Goal: Task Accomplishment & Management: Use online tool/utility

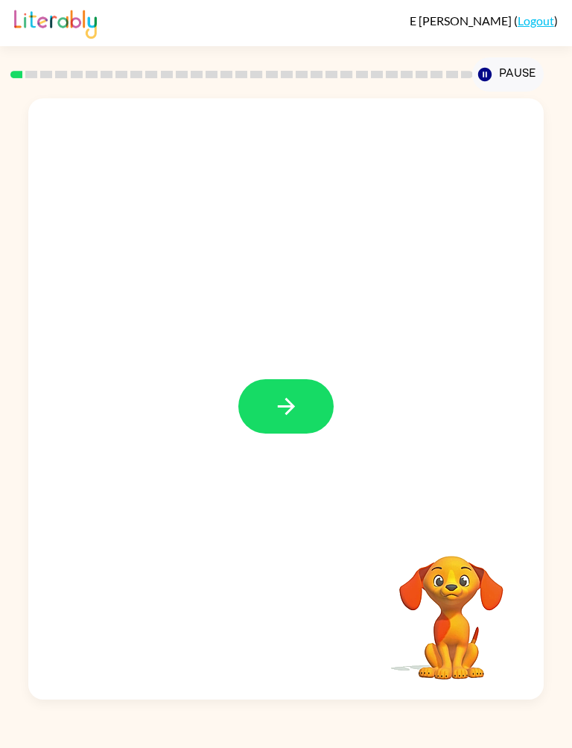
click at [76, 107] on div at bounding box center [285, 398] width 515 height 601
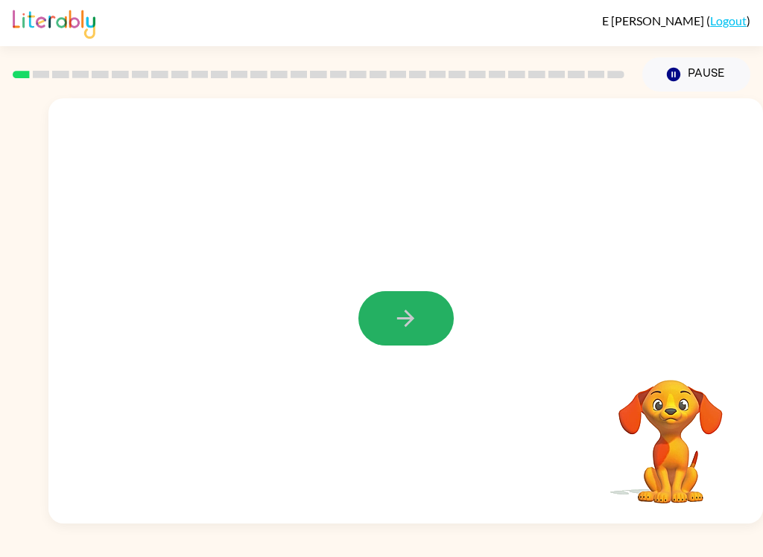
click at [410, 332] on button "button" at bounding box center [405, 318] width 95 height 54
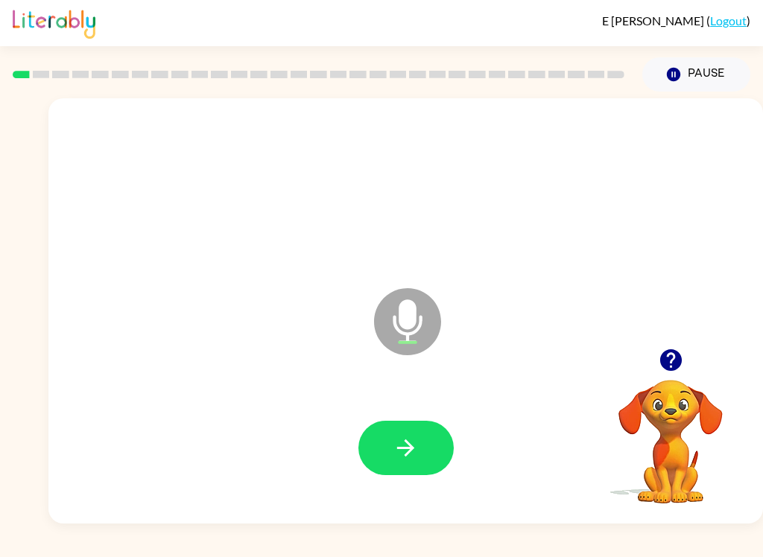
click at [422, 454] on button "button" at bounding box center [405, 448] width 95 height 54
click at [403, 460] on icon "button" at bounding box center [405, 448] width 26 height 26
click at [427, 454] on button "button" at bounding box center [405, 448] width 95 height 54
click at [414, 447] on icon "button" at bounding box center [405, 448] width 26 height 26
click at [413, 439] on icon "button" at bounding box center [405, 448] width 26 height 26
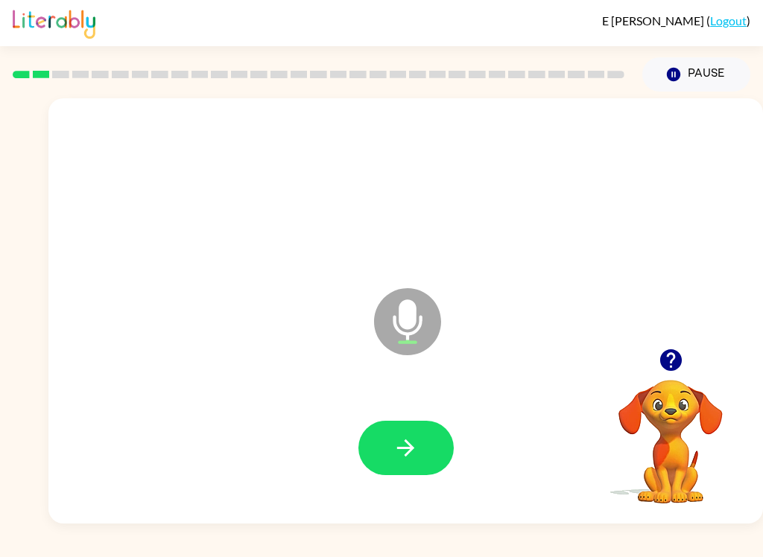
click at [427, 410] on div at bounding box center [405, 448] width 684 height 122
click at [398, 454] on icon "button" at bounding box center [405, 448] width 26 height 26
click at [416, 455] on icon "button" at bounding box center [405, 448] width 26 height 26
click at [410, 462] on button "button" at bounding box center [405, 448] width 95 height 54
click at [386, 458] on button "button" at bounding box center [405, 448] width 95 height 54
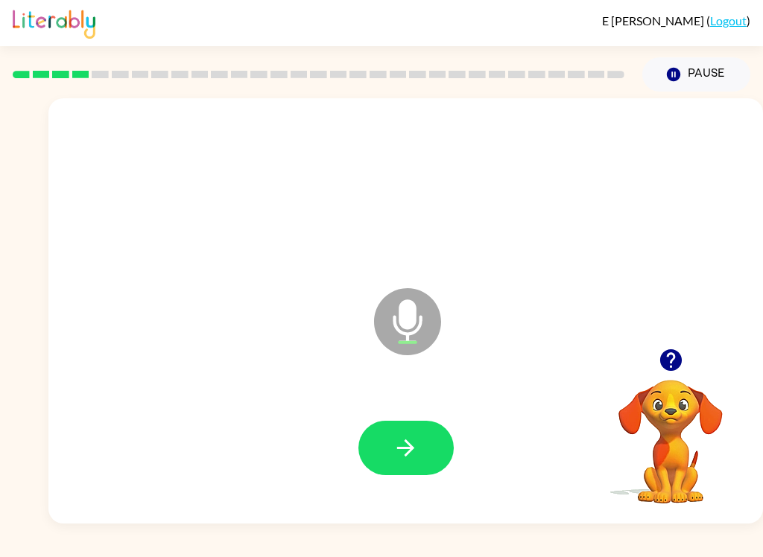
click at [430, 450] on button "button" at bounding box center [405, 448] width 95 height 54
click at [392, 454] on icon "button" at bounding box center [405, 448] width 26 height 26
click at [394, 435] on icon "button" at bounding box center [405, 448] width 26 height 26
click at [402, 444] on icon "button" at bounding box center [405, 448] width 26 height 26
click at [408, 451] on icon "button" at bounding box center [405, 448] width 26 height 26
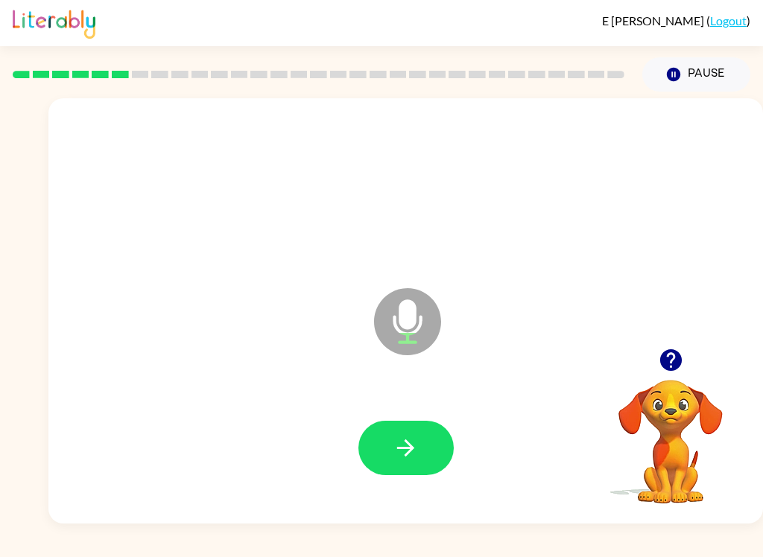
click at [415, 443] on icon "button" at bounding box center [405, 448] width 26 height 26
click at [404, 445] on icon "button" at bounding box center [405, 448] width 26 height 26
click at [410, 474] on button "button" at bounding box center [405, 448] width 95 height 54
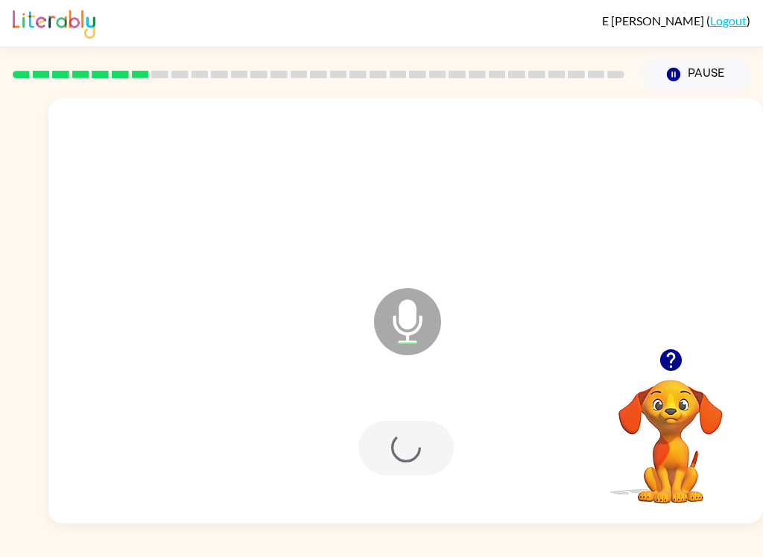
click at [413, 477] on div at bounding box center [405, 448] width 684 height 122
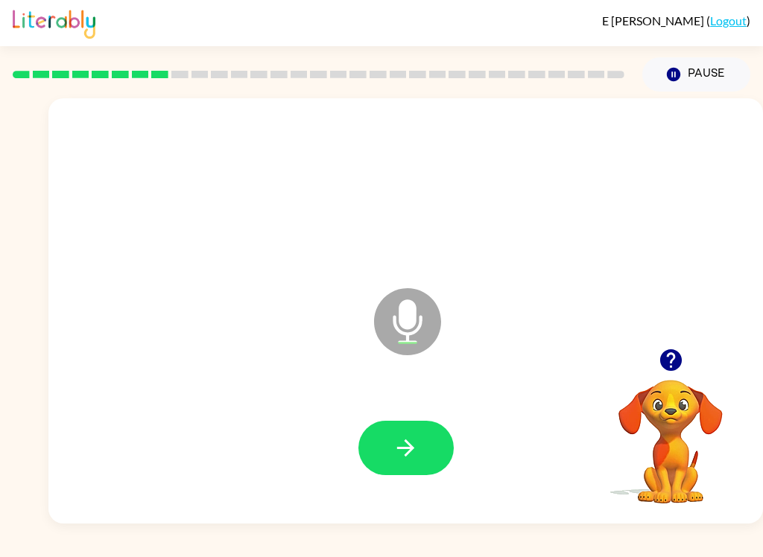
click at [424, 458] on button "button" at bounding box center [405, 448] width 95 height 54
click at [423, 441] on button "button" at bounding box center [405, 448] width 95 height 54
click at [395, 441] on icon "button" at bounding box center [405, 448] width 26 height 26
click at [426, 455] on button "button" at bounding box center [405, 448] width 95 height 54
click at [416, 468] on button "button" at bounding box center [405, 448] width 95 height 54
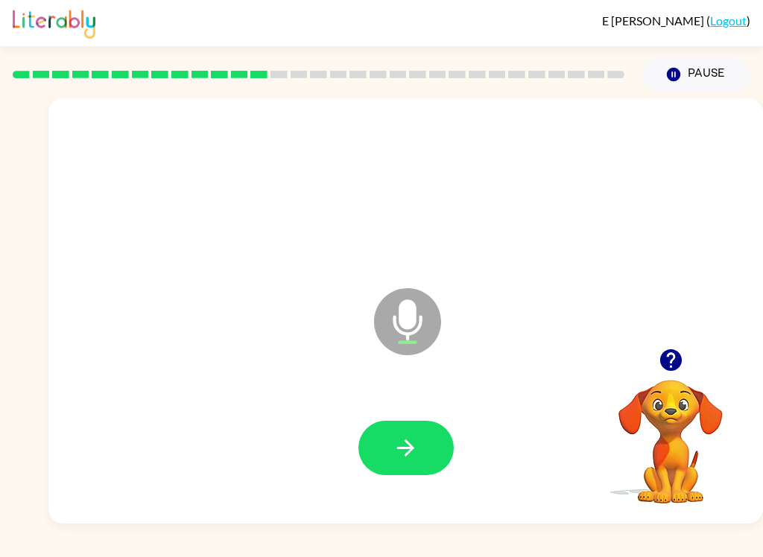
click at [442, 457] on button "button" at bounding box center [405, 448] width 95 height 54
click at [410, 457] on icon "button" at bounding box center [405, 448] width 26 height 26
click at [397, 451] on icon "button" at bounding box center [405, 448] width 26 height 26
click at [424, 407] on div at bounding box center [405, 448] width 684 height 122
click at [416, 456] on icon "button" at bounding box center [405, 448] width 26 height 26
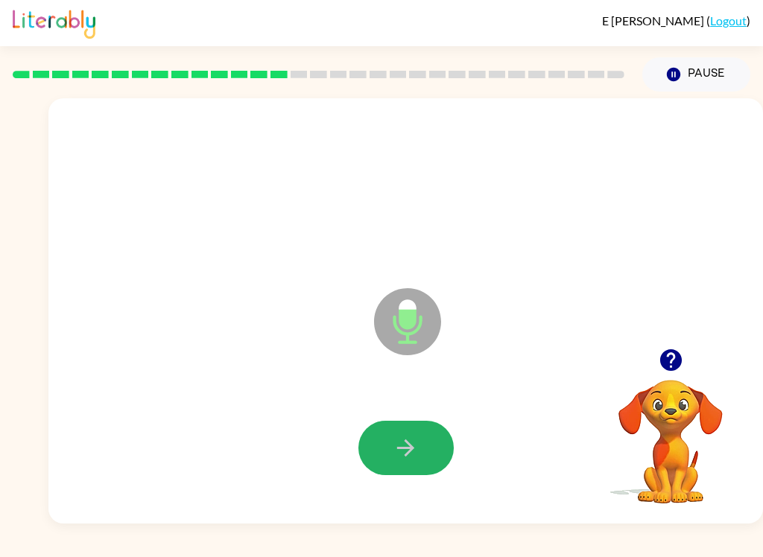
click at [415, 462] on button "button" at bounding box center [405, 448] width 95 height 54
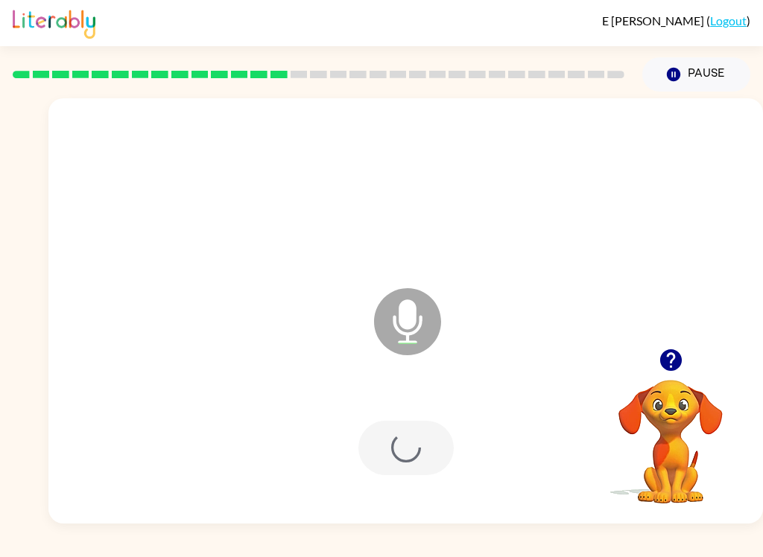
click at [404, 439] on div at bounding box center [405, 448] width 95 height 54
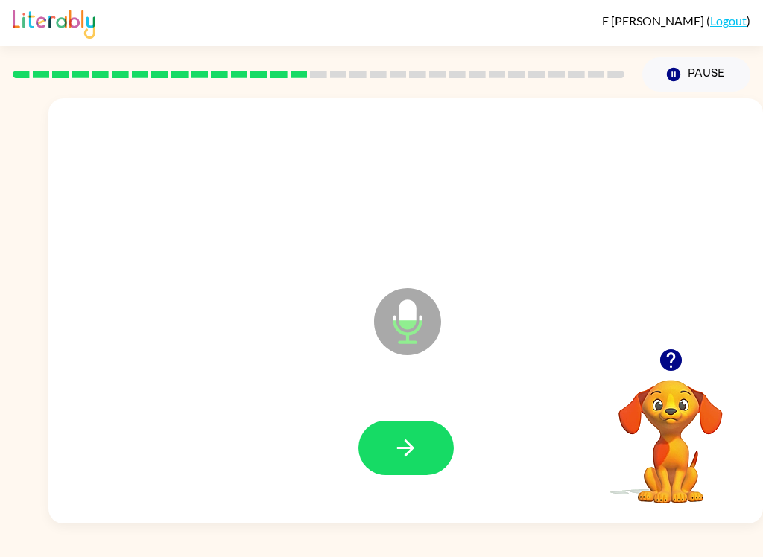
click at [448, 453] on button "button" at bounding box center [405, 448] width 95 height 54
click at [409, 434] on button "button" at bounding box center [405, 448] width 95 height 54
click at [398, 456] on icon "button" at bounding box center [405, 448] width 26 height 26
click at [447, 462] on button "button" at bounding box center [405, 448] width 95 height 54
click at [404, 471] on button "button" at bounding box center [405, 448] width 95 height 54
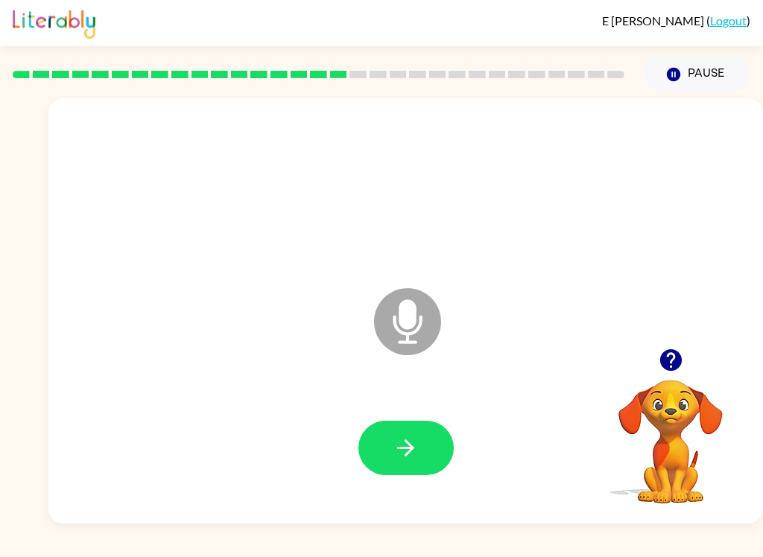
click at [381, 448] on button "button" at bounding box center [405, 448] width 95 height 54
click at [413, 464] on button "button" at bounding box center [405, 448] width 95 height 54
click at [410, 467] on button "button" at bounding box center [405, 448] width 95 height 54
click at [416, 453] on icon "button" at bounding box center [405, 448] width 26 height 26
click at [409, 448] on icon "button" at bounding box center [405, 447] width 17 height 17
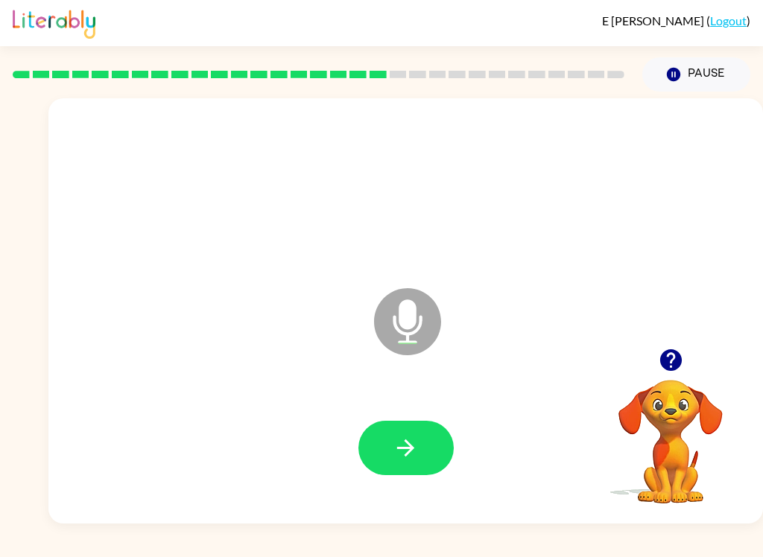
click at [430, 465] on button "button" at bounding box center [405, 448] width 95 height 54
click at [430, 462] on button "button" at bounding box center [405, 448] width 95 height 54
click at [421, 438] on button "button" at bounding box center [405, 448] width 95 height 54
click at [408, 435] on icon "button" at bounding box center [405, 448] width 26 height 26
click at [414, 431] on button "button" at bounding box center [405, 448] width 95 height 54
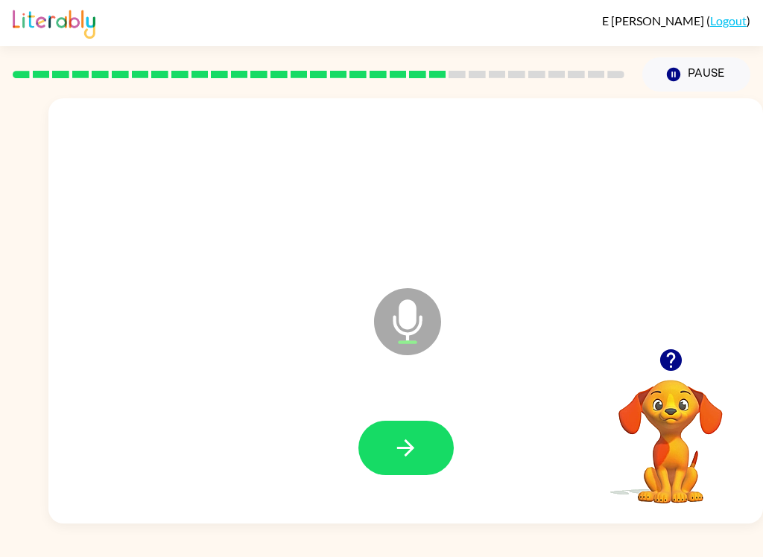
click at [392, 429] on button "button" at bounding box center [405, 448] width 95 height 54
click at [413, 421] on button "button" at bounding box center [405, 448] width 95 height 54
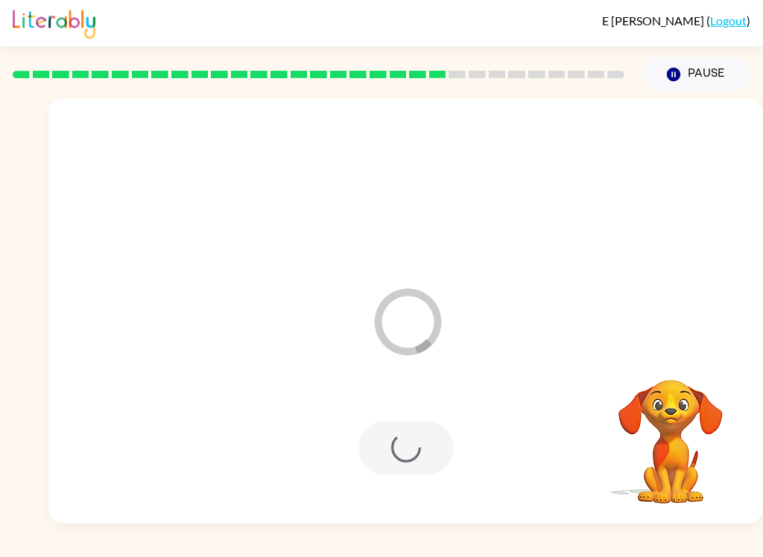
click at [420, 454] on div at bounding box center [405, 448] width 95 height 54
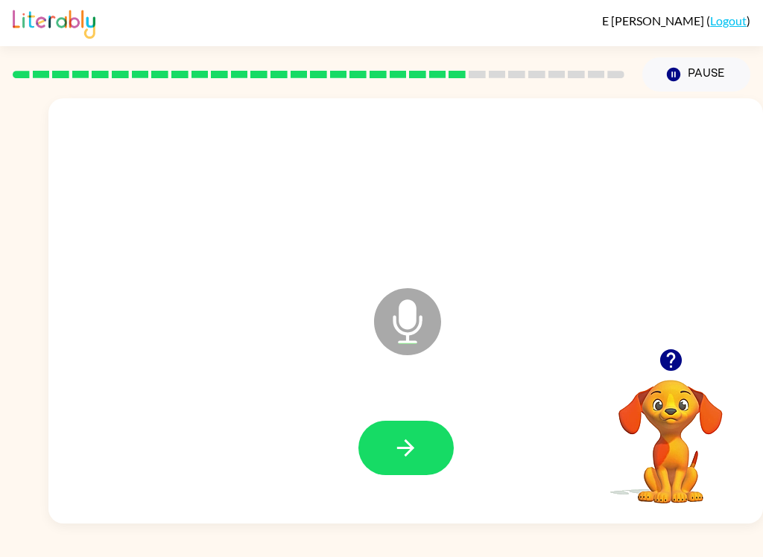
click at [416, 446] on icon "button" at bounding box center [405, 448] width 26 height 26
click at [419, 463] on button "button" at bounding box center [405, 448] width 95 height 54
click at [402, 454] on icon "button" at bounding box center [405, 448] width 26 height 26
click at [414, 449] on icon "button" at bounding box center [405, 448] width 26 height 26
click at [416, 470] on button "button" at bounding box center [405, 448] width 95 height 54
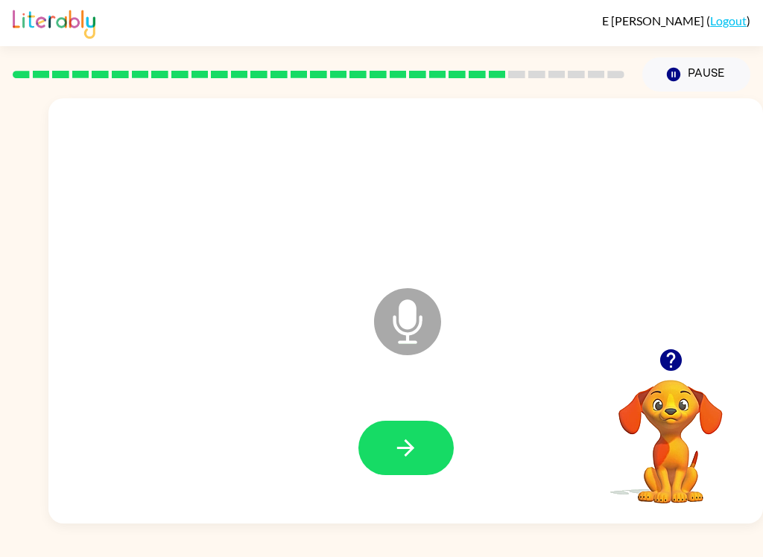
click at [413, 445] on icon "button" at bounding box center [405, 448] width 26 height 26
click at [416, 442] on icon "button" at bounding box center [405, 448] width 26 height 26
click at [447, 427] on div at bounding box center [405, 448] width 95 height 54
click at [421, 462] on button "button" at bounding box center [405, 448] width 95 height 54
click at [394, 470] on button "button" at bounding box center [405, 448] width 95 height 54
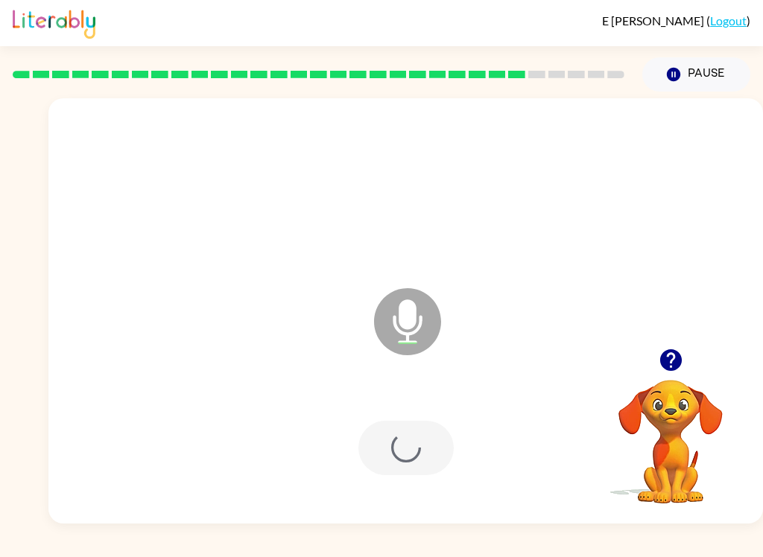
click at [419, 426] on div at bounding box center [405, 448] width 95 height 54
click at [393, 400] on div at bounding box center [405, 448] width 684 height 122
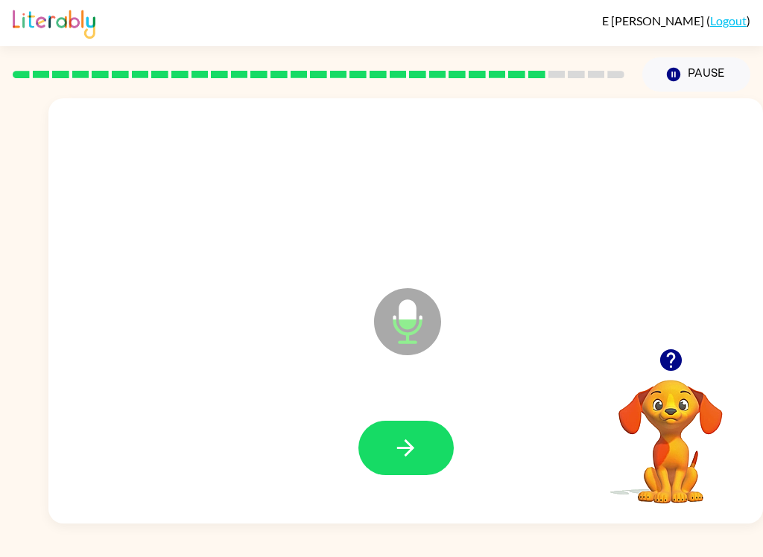
click at [413, 456] on icon "button" at bounding box center [405, 448] width 26 height 26
click at [387, 458] on button "button" at bounding box center [405, 448] width 95 height 54
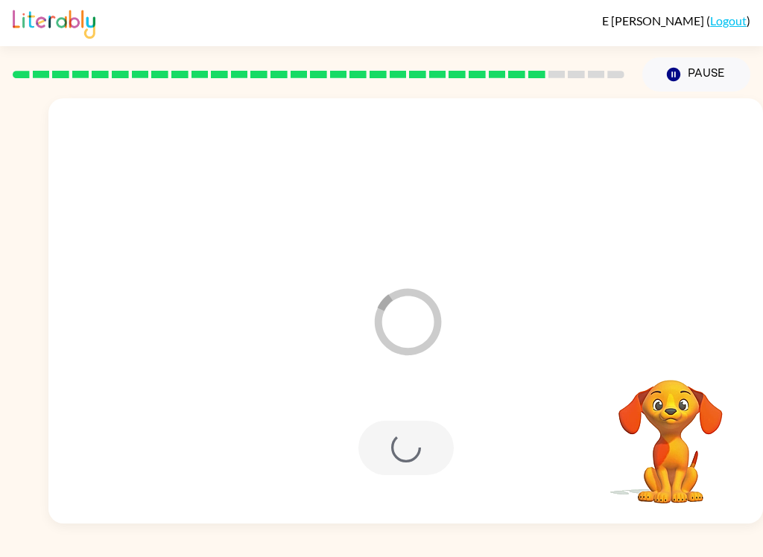
click at [372, 452] on div at bounding box center [405, 448] width 95 height 54
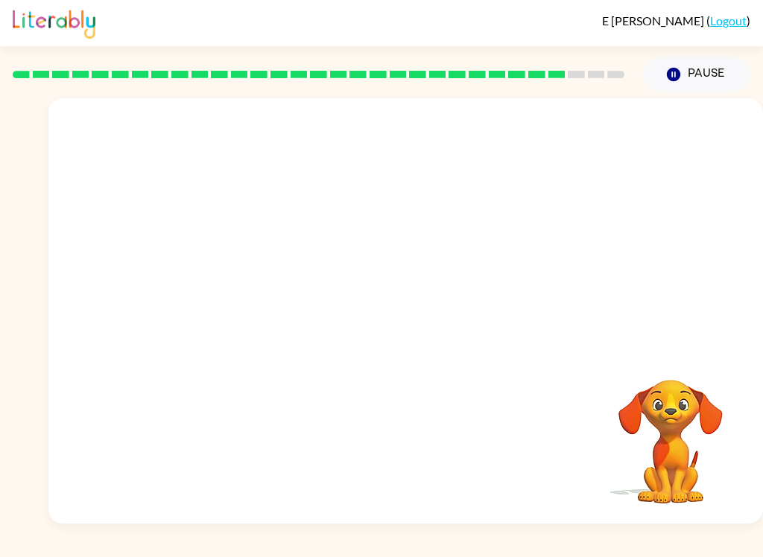
click at [311, 550] on div "E [PERSON_NAME] ( Logout ) Pause Pause Your browser must support playing .mp4 f…" at bounding box center [381, 278] width 763 height 557
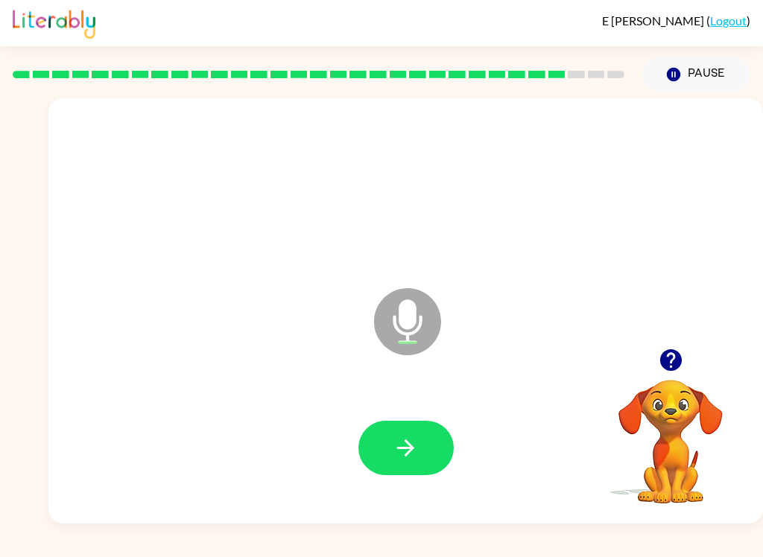
click at [395, 472] on button "button" at bounding box center [405, 448] width 95 height 54
click at [406, 435] on icon "button" at bounding box center [405, 448] width 26 height 26
click at [402, 437] on icon "button" at bounding box center [405, 448] width 26 height 26
click at [430, 443] on button "button" at bounding box center [405, 448] width 95 height 54
click at [438, 447] on button "button" at bounding box center [405, 448] width 95 height 54
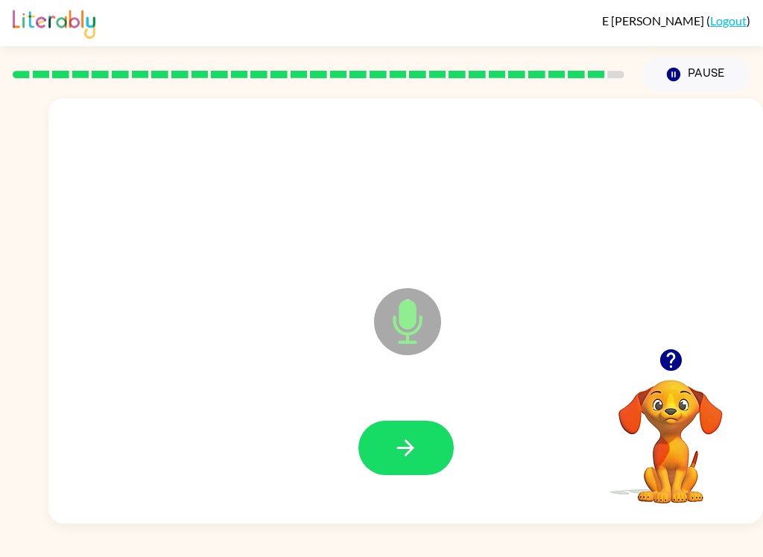
click at [409, 445] on icon "button" at bounding box center [405, 447] width 17 height 17
